Goal: Find specific page/section: Find specific page/section

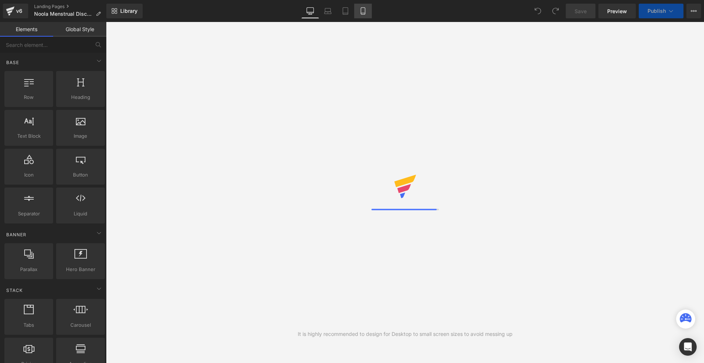
click at [366, 12] on icon at bounding box center [362, 10] width 7 height 7
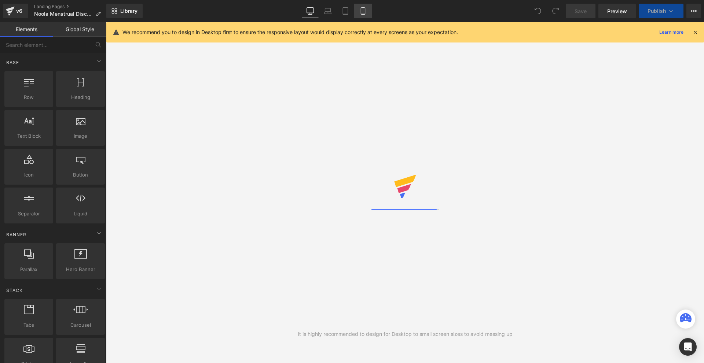
click at [366, 12] on icon at bounding box center [362, 10] width 7 height 7
click at [365, 9] on icon at bounding box center [363, 11] width 4 height 7
click at [365, 8] on icon at bounding box center [363, 11] width 4 height 7
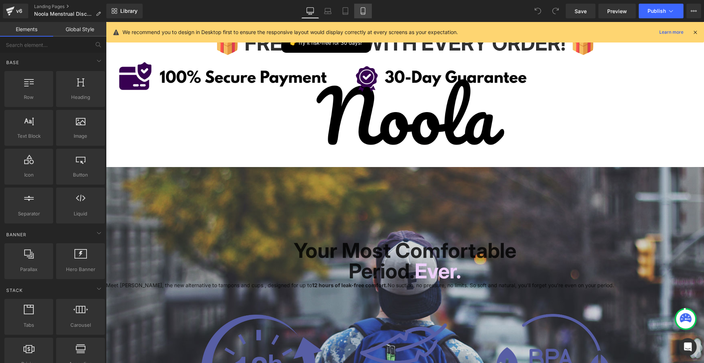
click at [365, 13] on icon at bounding box center [363, 13] width 4 height 0
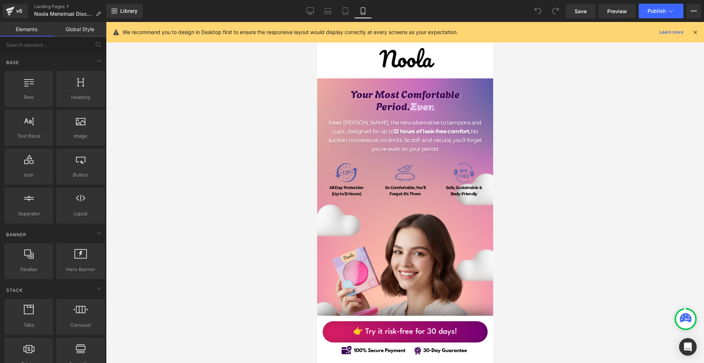
click at [695, 32] on icon at bounding box center [695, 32] width 7 height 7
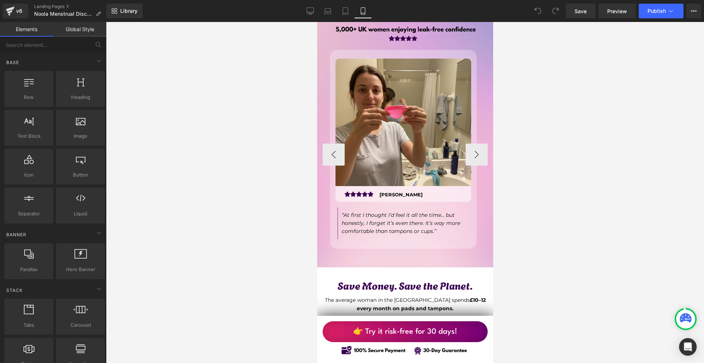
scroll to position [2419, 0]
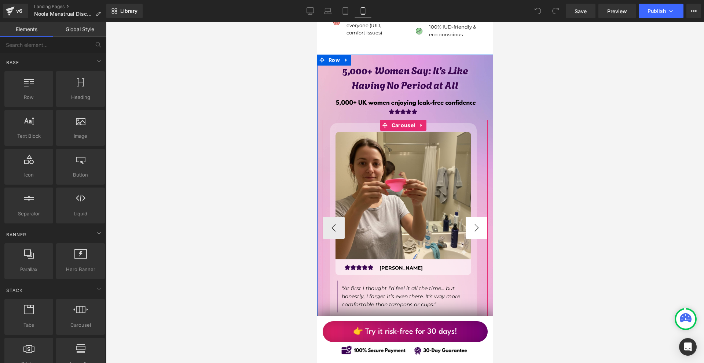
drag, startPoint x: 477, startPoint y: 196, endPoint x: 816, endPoint y: 199, distance: 339.0
click at [477, 217] on button "›" at bounding box center [476, 228] width 22 height 22
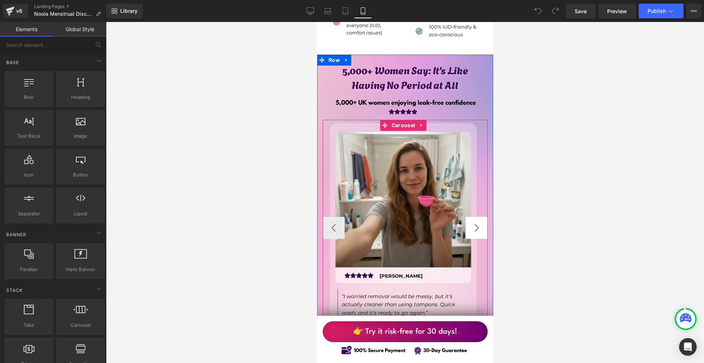
click at [476, 217] on button "›" at bounding box center [476, 228] width 22 height 22
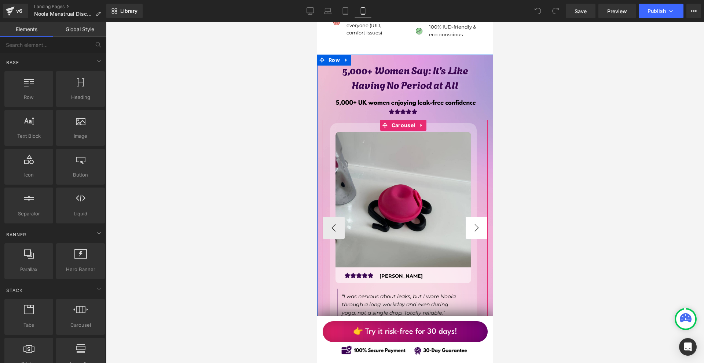
click at [465, 217] on button "›" at bounding box center [476, 228] width 22 height 22
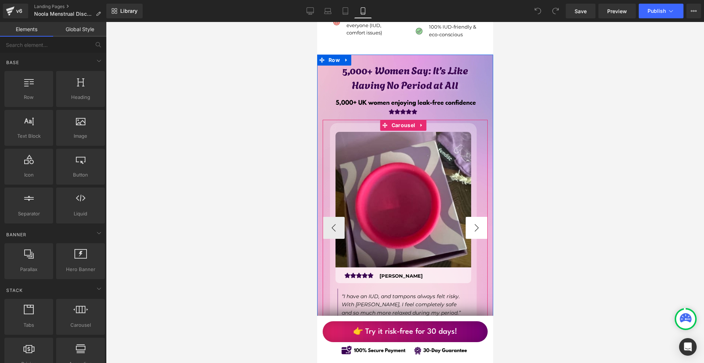
click at [474, 217] on button "›" at bounding box center [476, 228] width 22 height 22
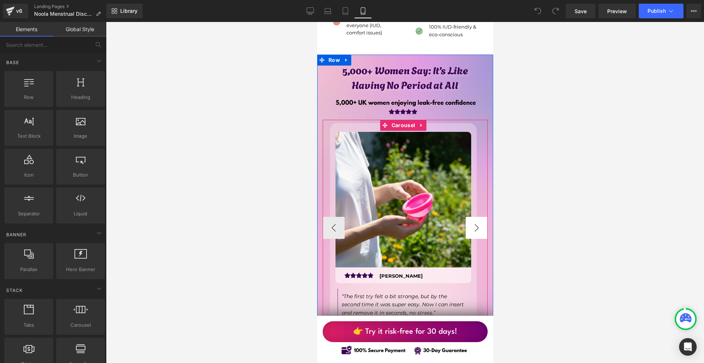
click at [465, 217] on button "›" at bounding box center [476, 228] width 22 height 22
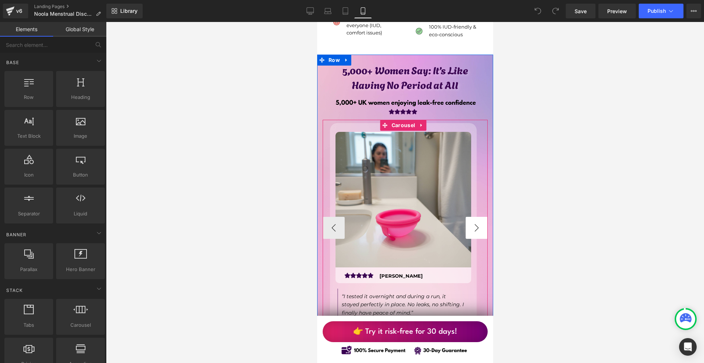
click at [477, 217] on button "›" at bounding box center [476, 228] width 22 height 22
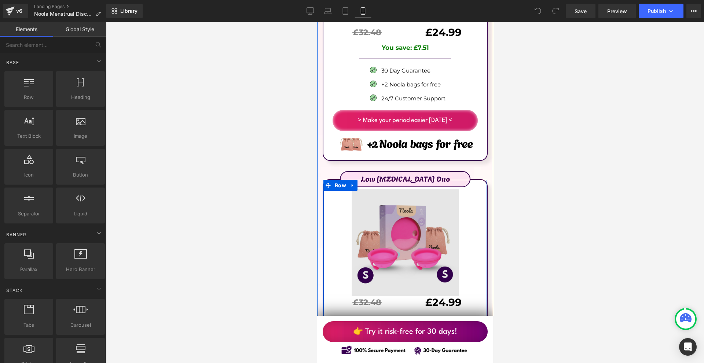
scroll to position [4764, 0]
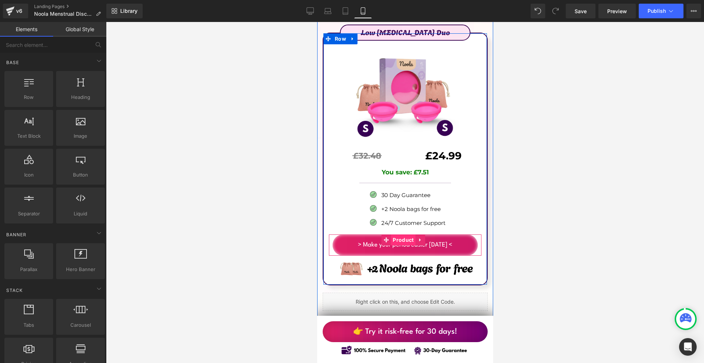
click at [402, 235] on span "Product" at bounding box center [402, 240] width 25 height 11
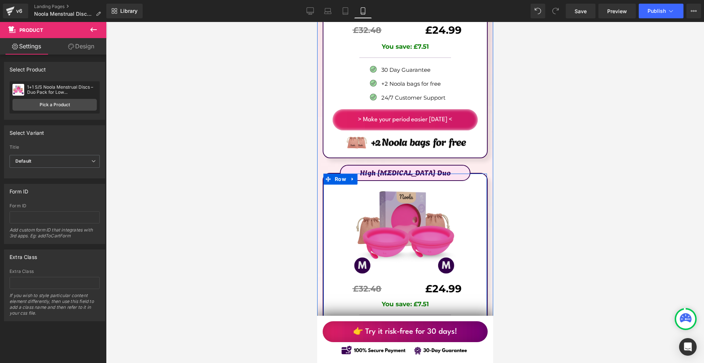
scroll to position [4324, 0]
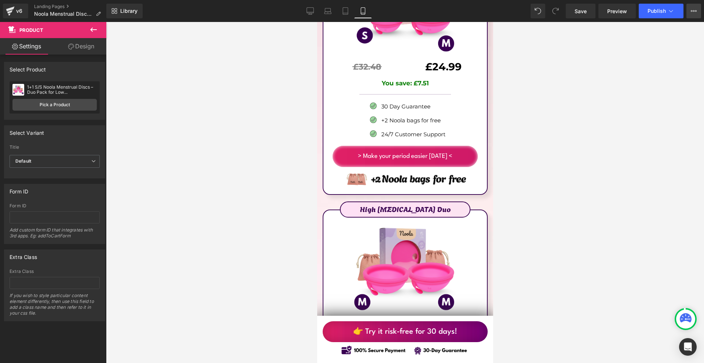
click at [692, 10] on icon at bounding box center [693, 11] width 6 height 6
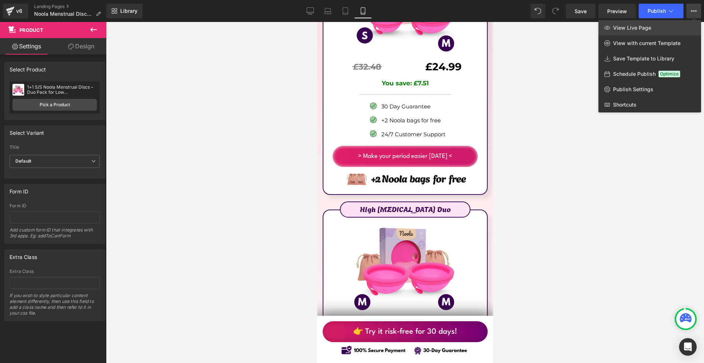
click at [669, 29] on link "View Live Page" at bounding box center [649, 27] width 103 height 15
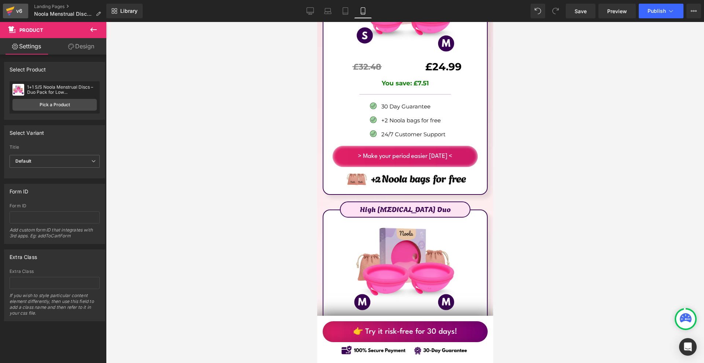
click at [14, 7] on icon at bounding box center [10, 11] width 9 height 18
